Goal: Entertainment & Leisure: Consume media (video, audio)

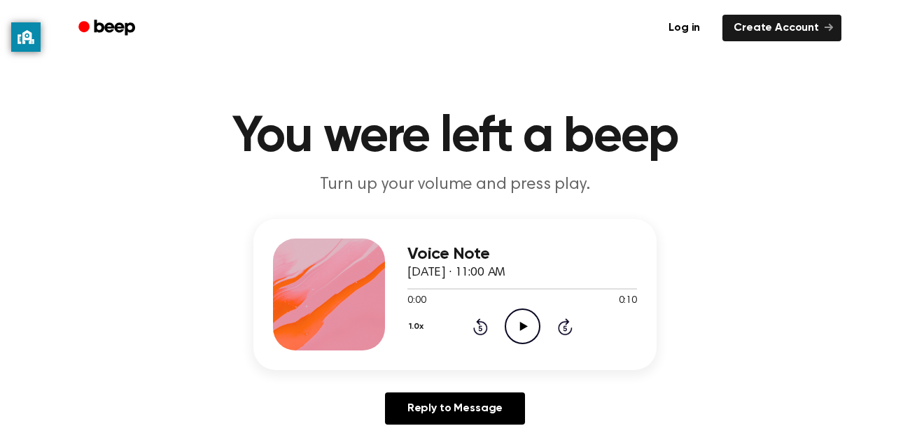
click at [514, 311] on circle at bounding box center [522, 326] width 34 height 34
click at [524, 339] on icon "Play Audio" at bounding box center [523, 327] width 36 height 36
drag, startPoint x: 537, startPoint y: 288, endPoint x: 415, endPoint y: 304, distance: 122.9
click at [415, 304] on div "0:06 0:10 Your browser does not support the [object Object] element." at bounding box center [522, 296] width 230 height 26
click at [412, 288] on div at bounding box center [522, 288] width 230 height 11
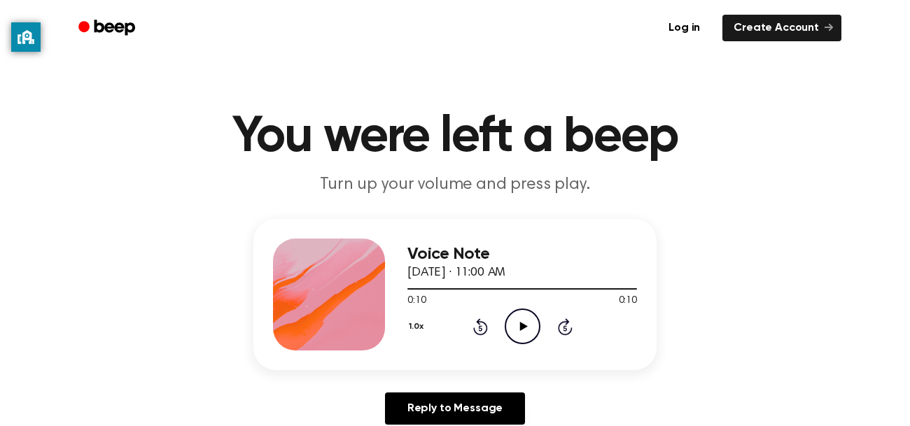
click at [522, 325] on icon at bounding box center [523, 326] width 8 height 9
